Goal: Task Accomplishment & Management: Use online tool/utility

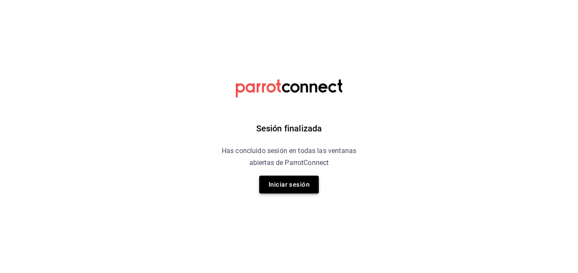
click at [302, 186] on button "Iniciar sesión" at bounding box center [289, 185] width 60 height 18
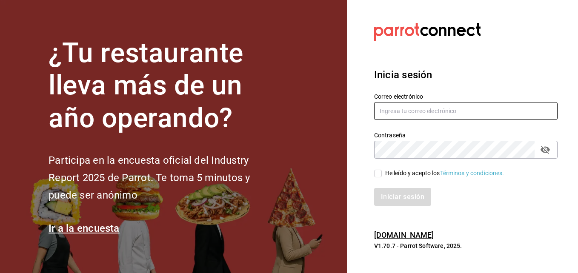
type input "[EMAIL_ADDRESS][DOMAIN_NAME]"
click at [379, 174] on input "He leído y acepto los Términos y condiciones." at bounding box center [378, 174] width 8 height 8
checkbox input "true"
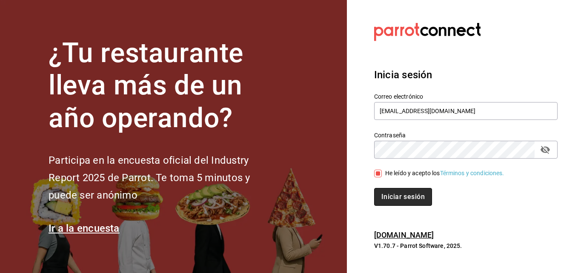
click at [397, 195] on button "Iniciar sesión" at bounding box center [403, 197] width 58 height 18
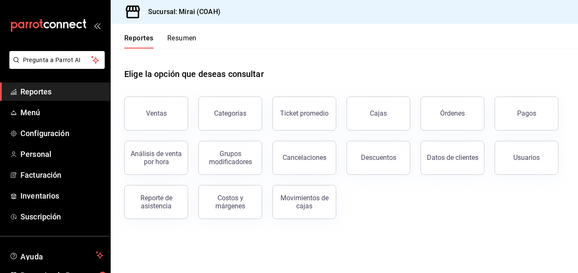
click at [49, 96] on span "Reportes" at bounding box center [61, 91] width 83 height 11
click at [511, 111] on button "Pagos" at bounding box center [526, 114] width 64 height 34
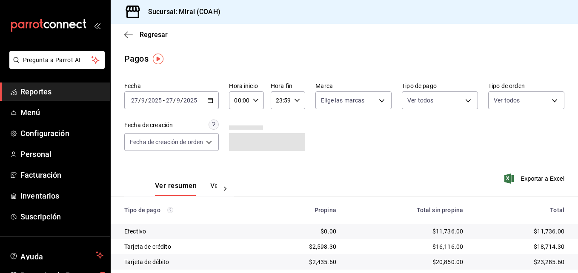
click at [210, 184] on button "Ver pagos" at bounding box center [226, 189] width 32 height 14
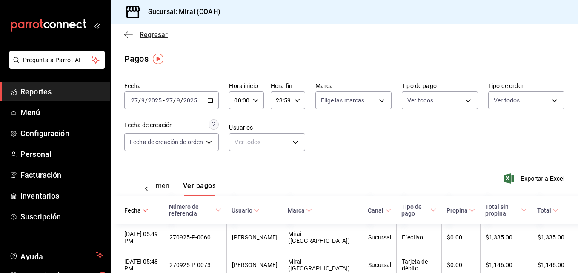
click at [129, 34] on icon "button" at bounding box center [128, 35] width 9 height 8
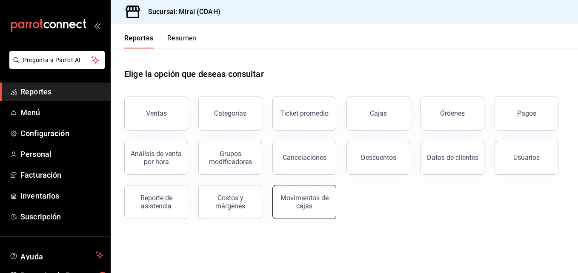
click at [327, 200] on div "Movimientos de cajas" at bounding box center [304, 202] width 53 height 16
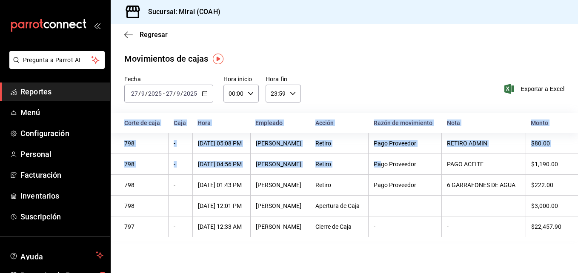
drag, startPoint x: 384, startPoint y: 163, endPoint x: 579, endPoint y: 145, distance: 196.1
click at [577, 145] on html "Pregunta a Parrot AI Reportes Menú Configuración Personal Facturación Inventari…" at bounding box center [289, 136] width 578 height 273
click at [436, 162] on div "Pago Proveedor" at bounding box center [404, 164] width 63 height 7
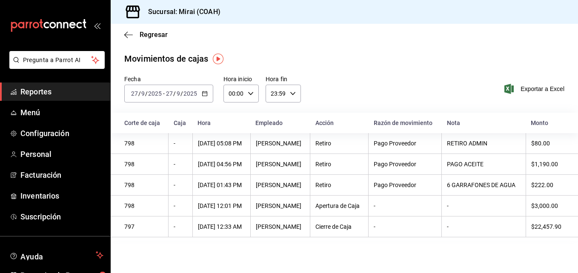
click at [131, 165] on div "798" at bounding box center [143, 164] width 39 height 7
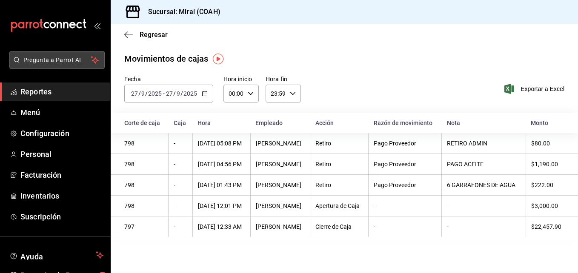
click at [68, 60] on span "Pregunta a Parrot AI" at bounding box center [57, 60] width 68 height 9
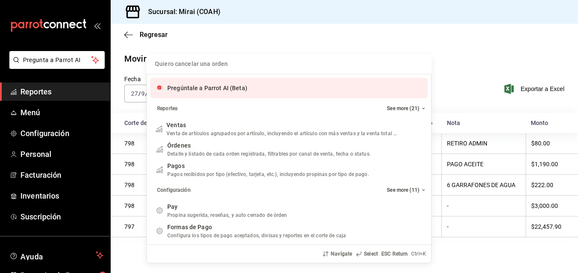
click at [75, 60] on div "Quiero cancelar una orden Pregúntale a Parrot AI (Beta) Reportes See more (21) …" at bounding box center [289, 136] width 578 height 273
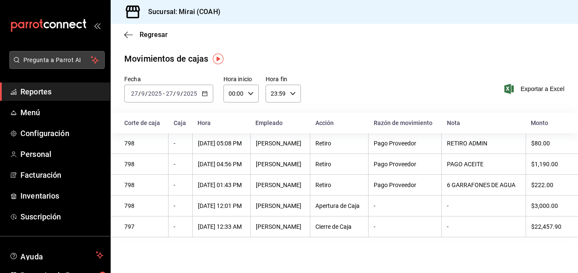
click at [80, 60] on span "Pregunta a Parrot AI" at bounding box center [57, 60] width 68 height 9
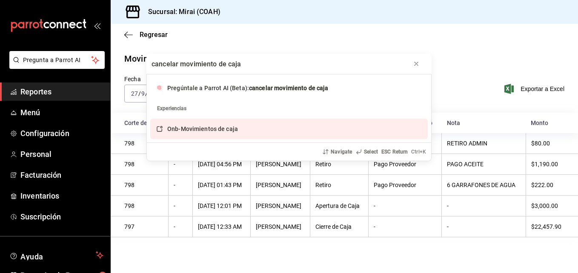
type input "cancelar movimiento de caja"
click at [208, 132] on span "Onb-Movimientos de caja" at bounding box center [202, 128] width 71 height 7
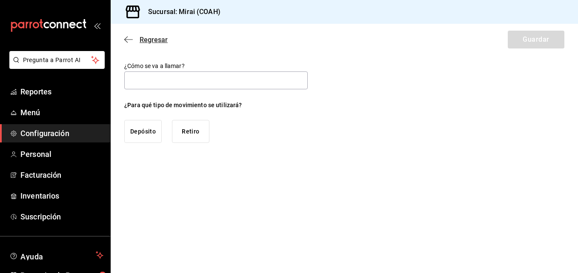
click at [128, 40] on icon "button" at bounding box center [128, 40] width 9 height 8
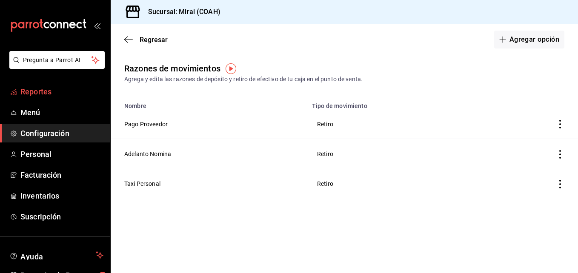
click at [45, 91] on span "Reportes" at bounding box center [61, 91] width 83 height 11
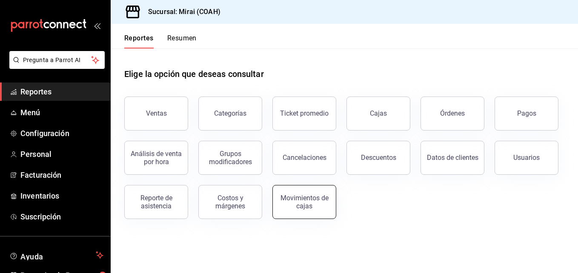
click at [304, 208] on div "Movimientos de cajas" at bounding box center [304, 202] width 53 height 16
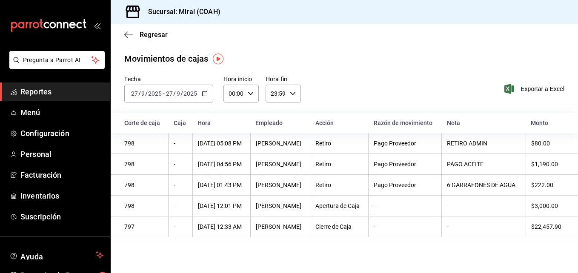
drag, startPoint x: 240, startPoint y: 145, endPoint x: 206, endPoint y: 147, distance: 34.1
click at [206, 147] on div "27/09/2025 05:08 PM" at bounding box center [221, 143] width 47 height 7
drag, startPoint x: 546, startPoint y: 162, endPoint x: 550, endPoint y: 167, distance: 6.0
click at [550, 167] on div "$1,190.00" at bounding box center [547, 164] width 33 height 7
click at [137, 161] on th "798" at bounding box center [140, 164] width 58 height 21
